Goal: Check status: Check status

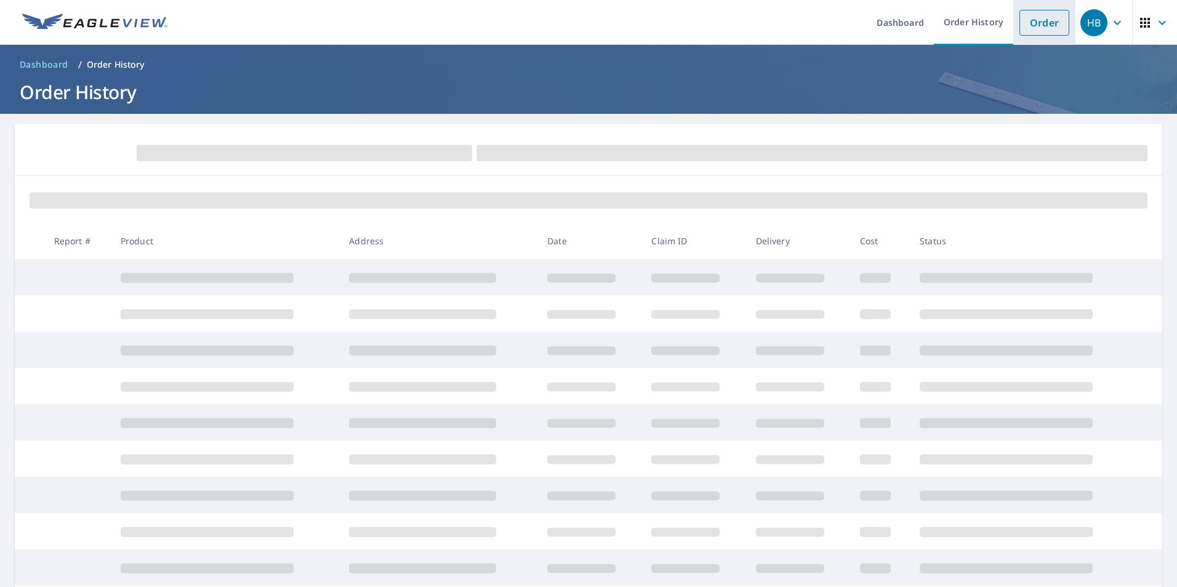
click at [1036, 25] on link "Order" at bounding box center [1044, 23] width 50 height 26
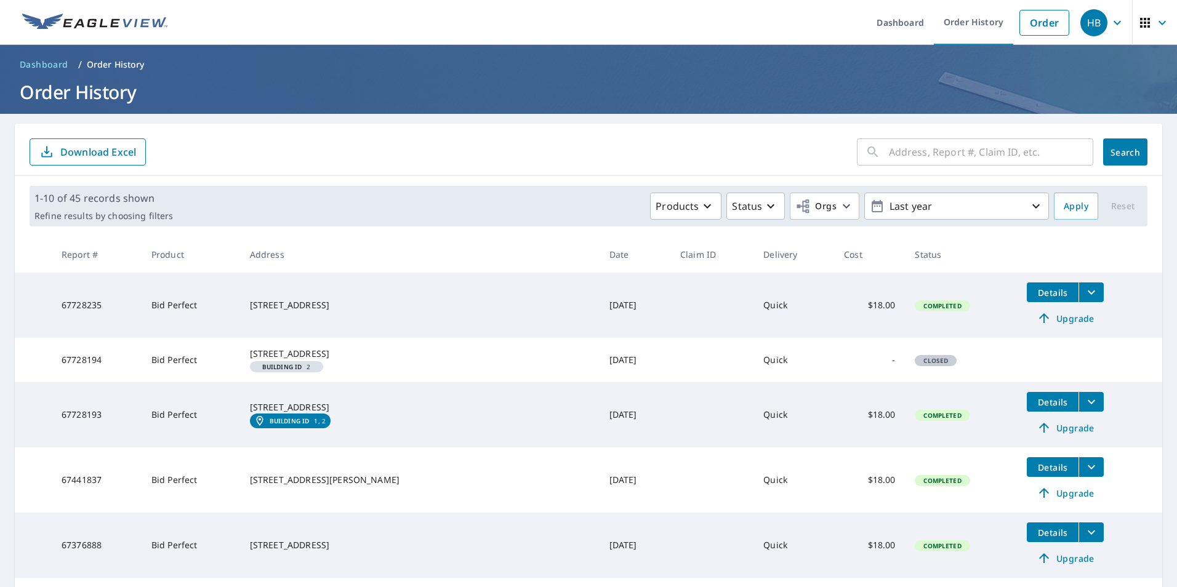
drag, startPoint x: 268, startPoint y: 415, endPoint x: 379, endPoint y: 423, distance: 111.7
click at [379, 414] on div "[STREET_ADDRESS]" at bounding box center [420, 407] width 340 height 12
copy div "[STREET_ADDRESS]"
